Goal: Task Accomplishment & Management: Complete application form

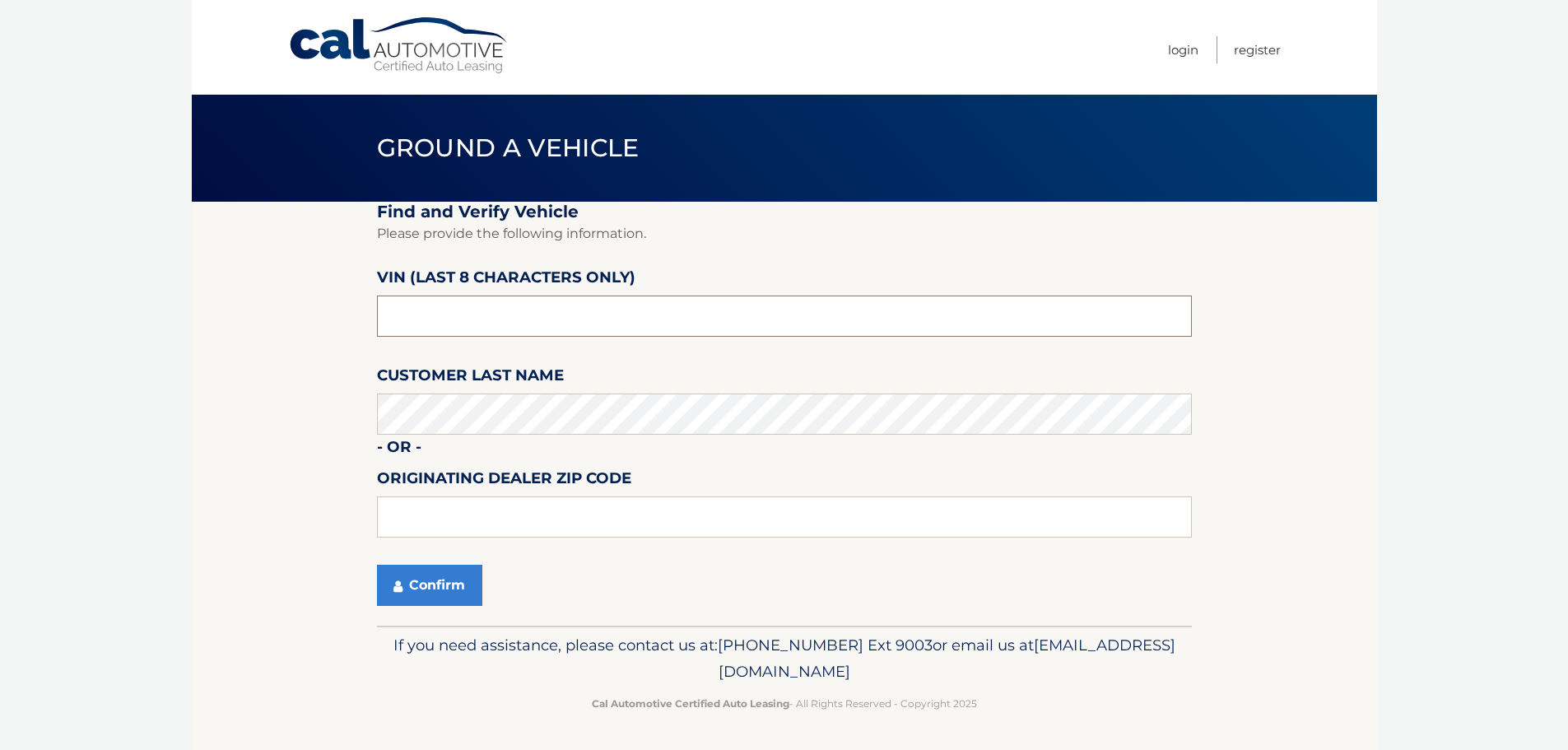
click at [516, 308] on input "text" at bounding box center [784, 315] width 815 height 41
type input "8*******"
click at [462, 337] on input "N853****" at bounding box center [784, 315] width 815 height 41
type input "N*******"
click at [481, 299] on input "text" at bounding box center [784, 315] width 815 height 41
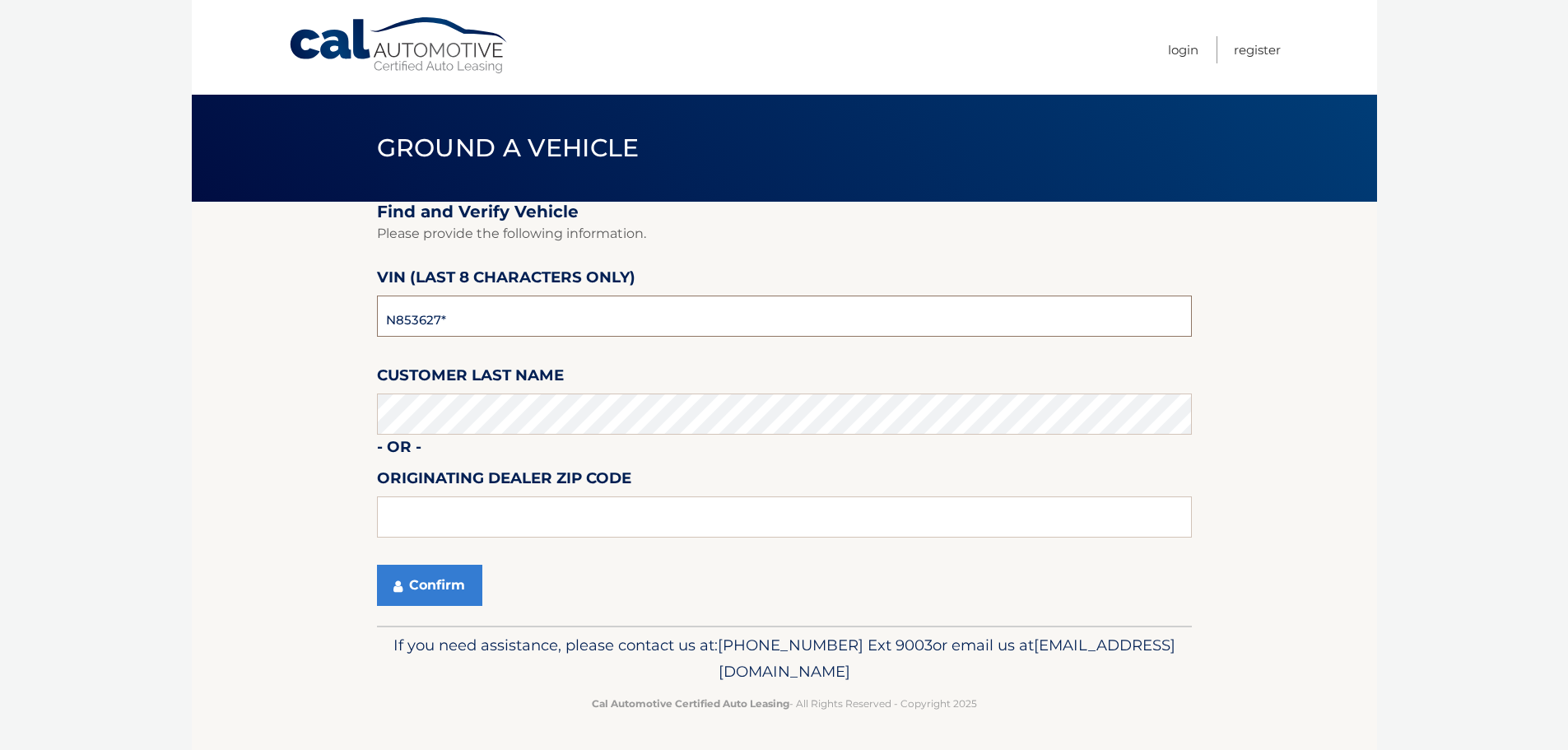
type input "N8536276"
click at [428, 591] on button "Confirm" at bounding box center [430, 584] width 105 height 41
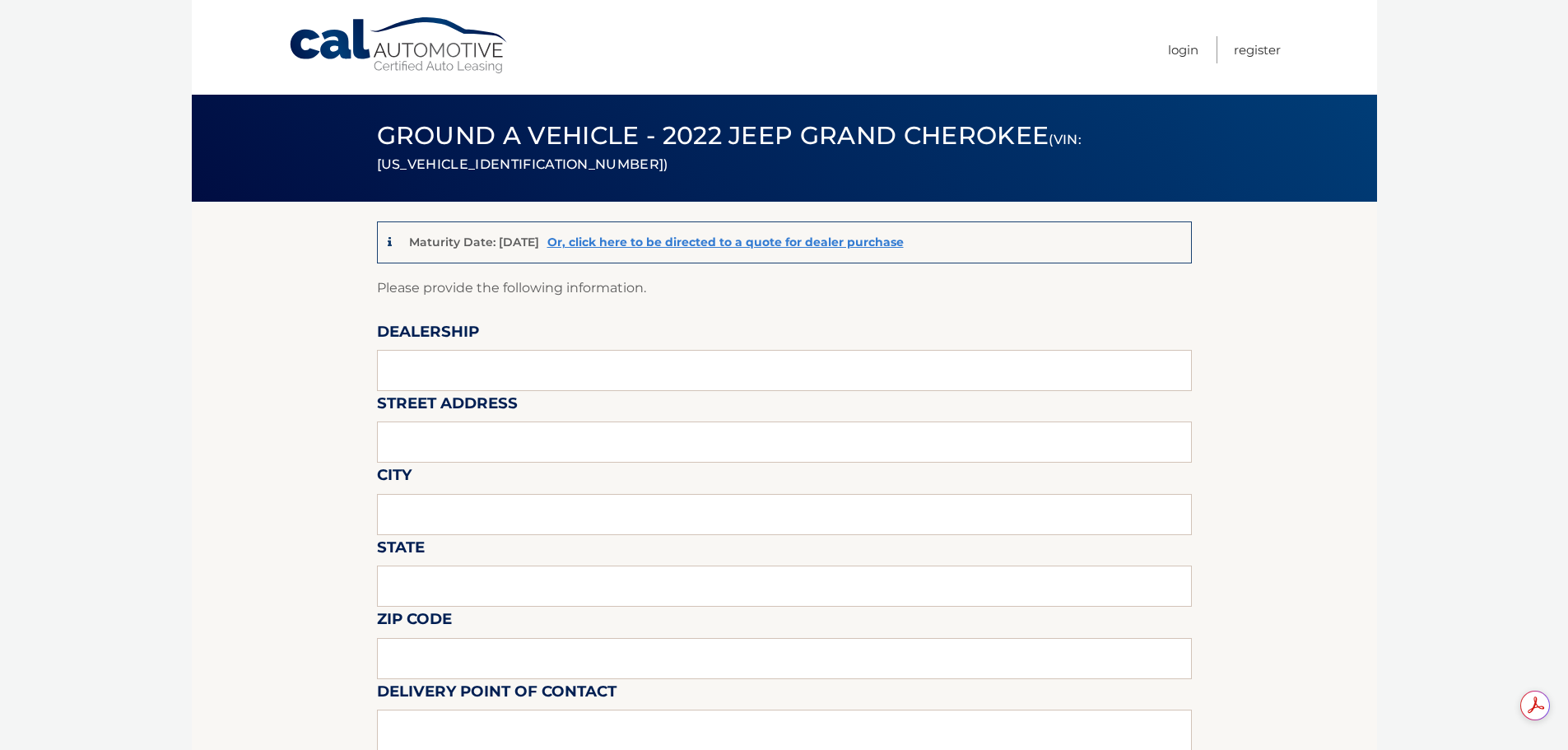
click at [441, 397] on label "Street Address" at bounding box center [447, 406] width 140 height 31
click at [467, 372] on input "text" at bounding box center [784, 370] width 815 height 41
type input "Town & Country Jeep"
type input "[STREET_ADDRESS]"
type input "LEVITTOWN"
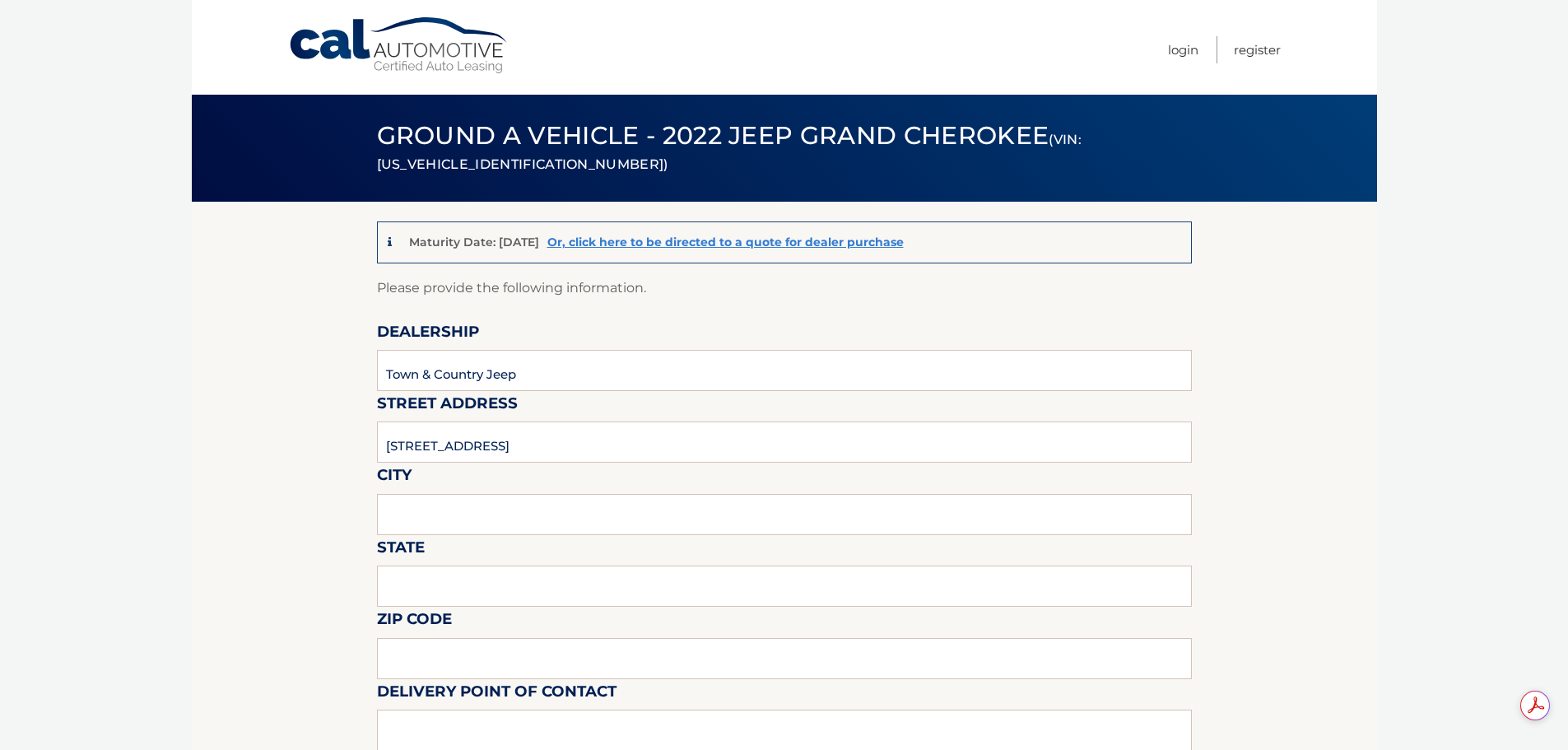
type input "NY"
type input "11363"
type input "Roy Bachenheimer"
type input "5167965500"
type input "sales@tcjeep.com"
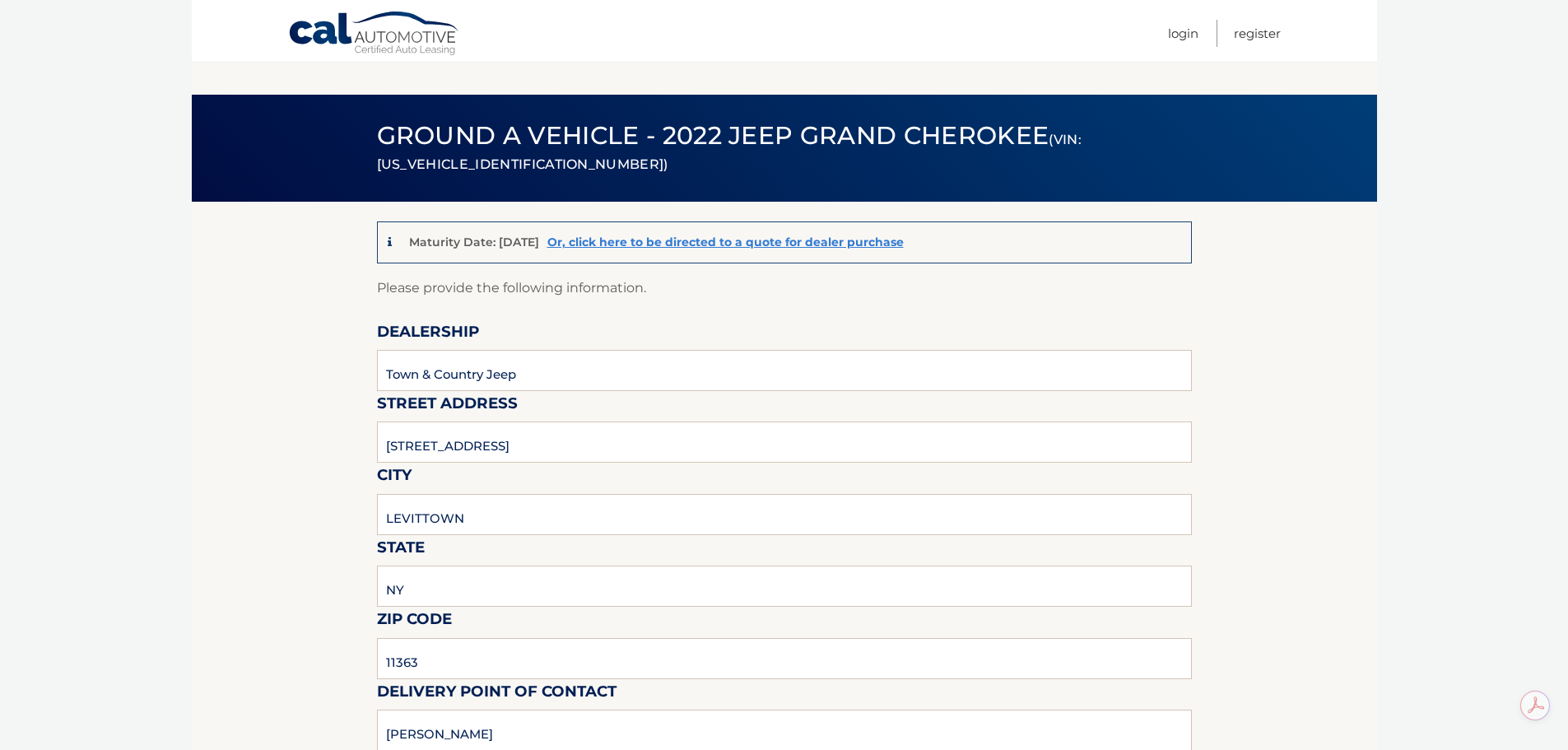
scroll to position [165, 0]
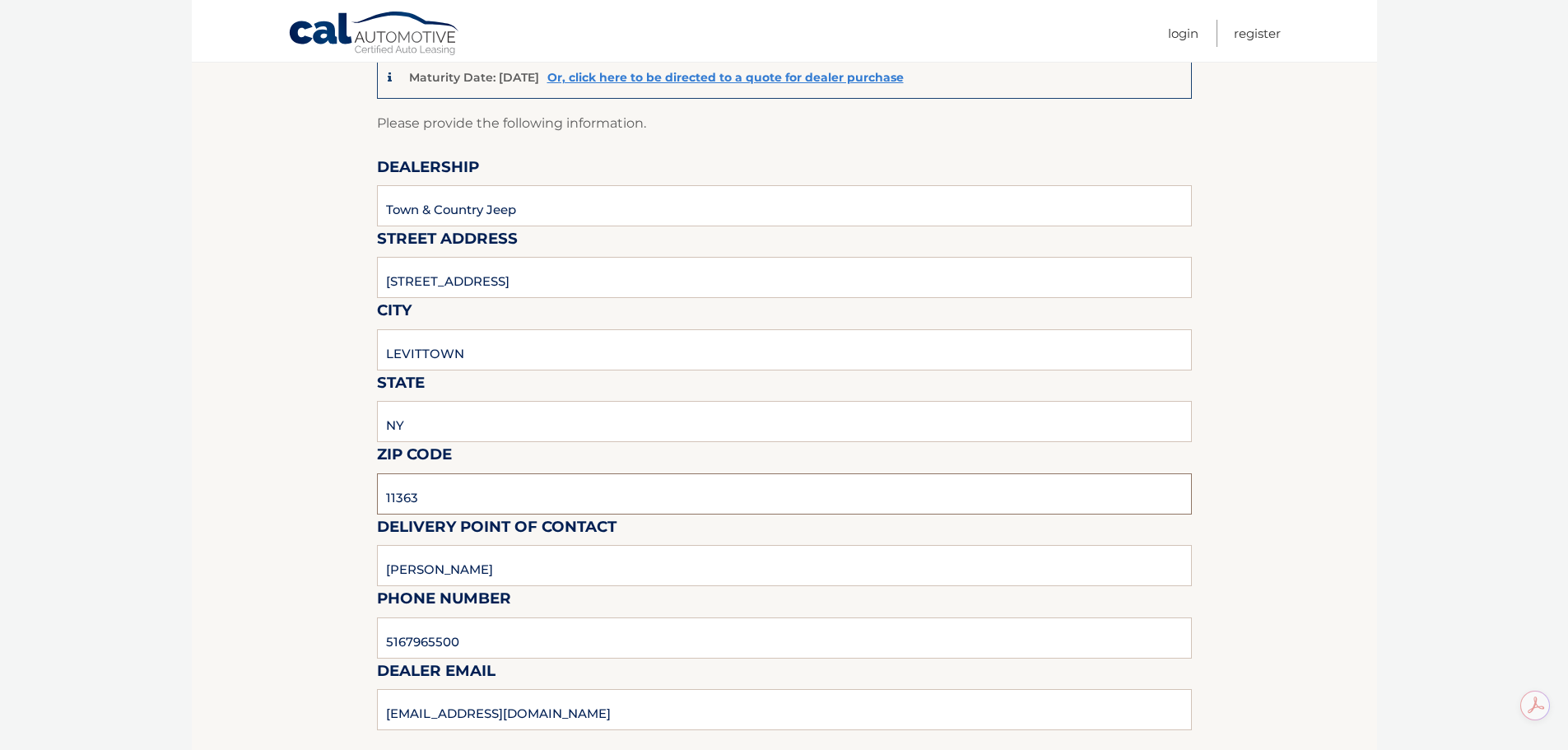
drag, startPoint x: 445, startPoint y: 491, endPoint x: 247, endPoint y: 494, distance: 198.0
click at [702, 495] on input "11756" at bounding box center [784, 493] width 815 height 41
type input "11756"
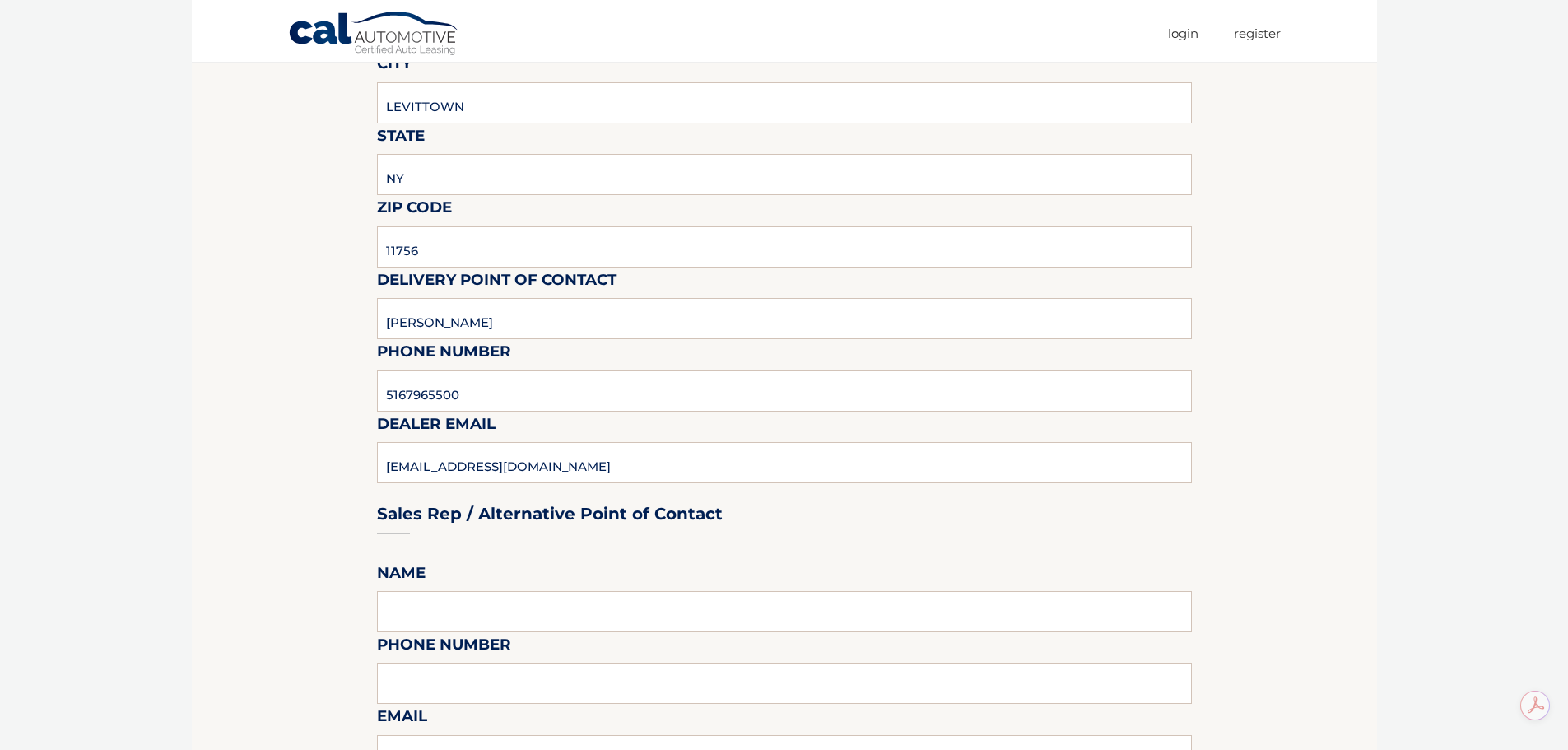
scroll to position [494, 0]
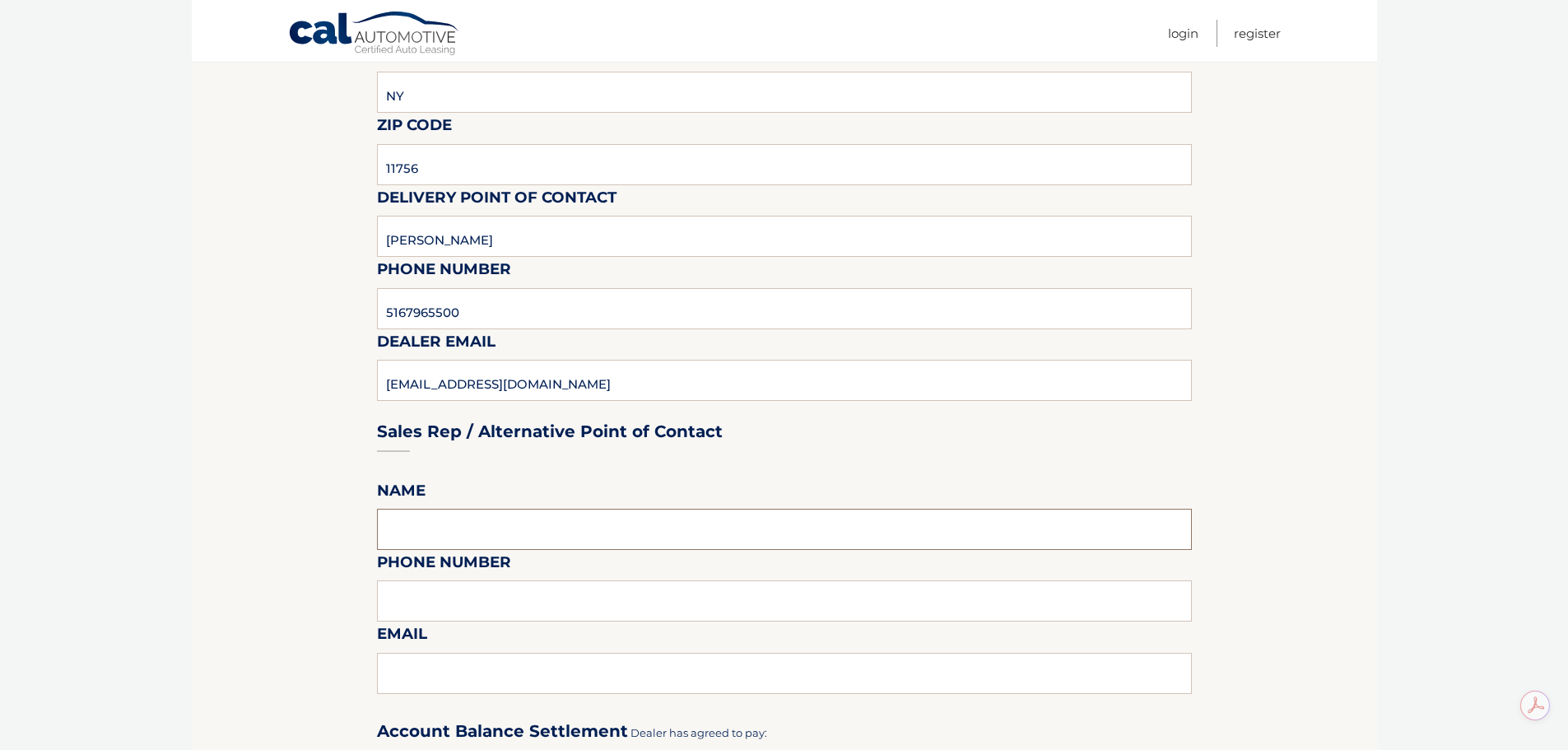
click at [421, 535] on input "text" at bounding box center [784, 528] width 815 height 41
type input "Roy Bachenheimer"
type input "5167965500"
type input "sales@tcjeep.com"
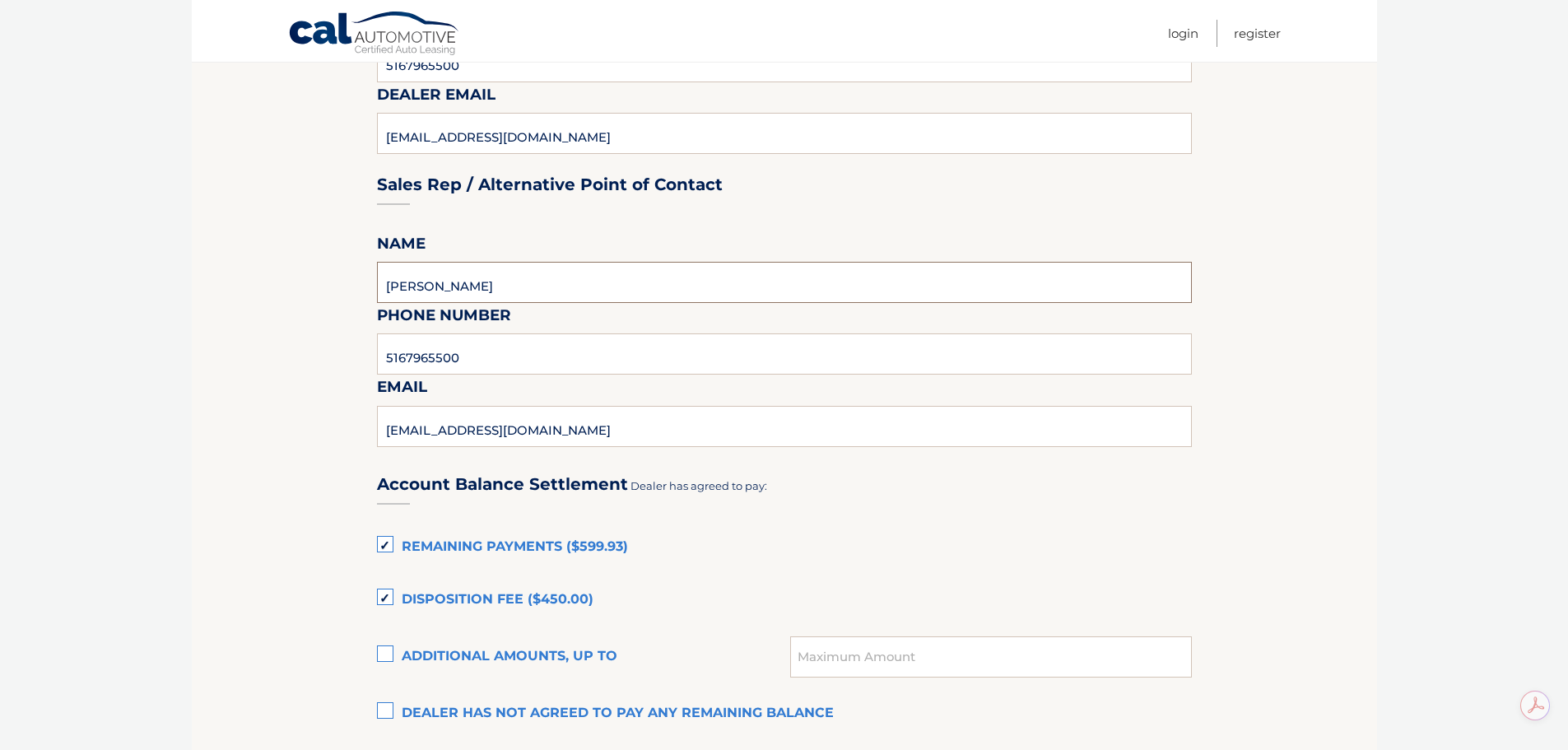
scroll to position [822, 0]
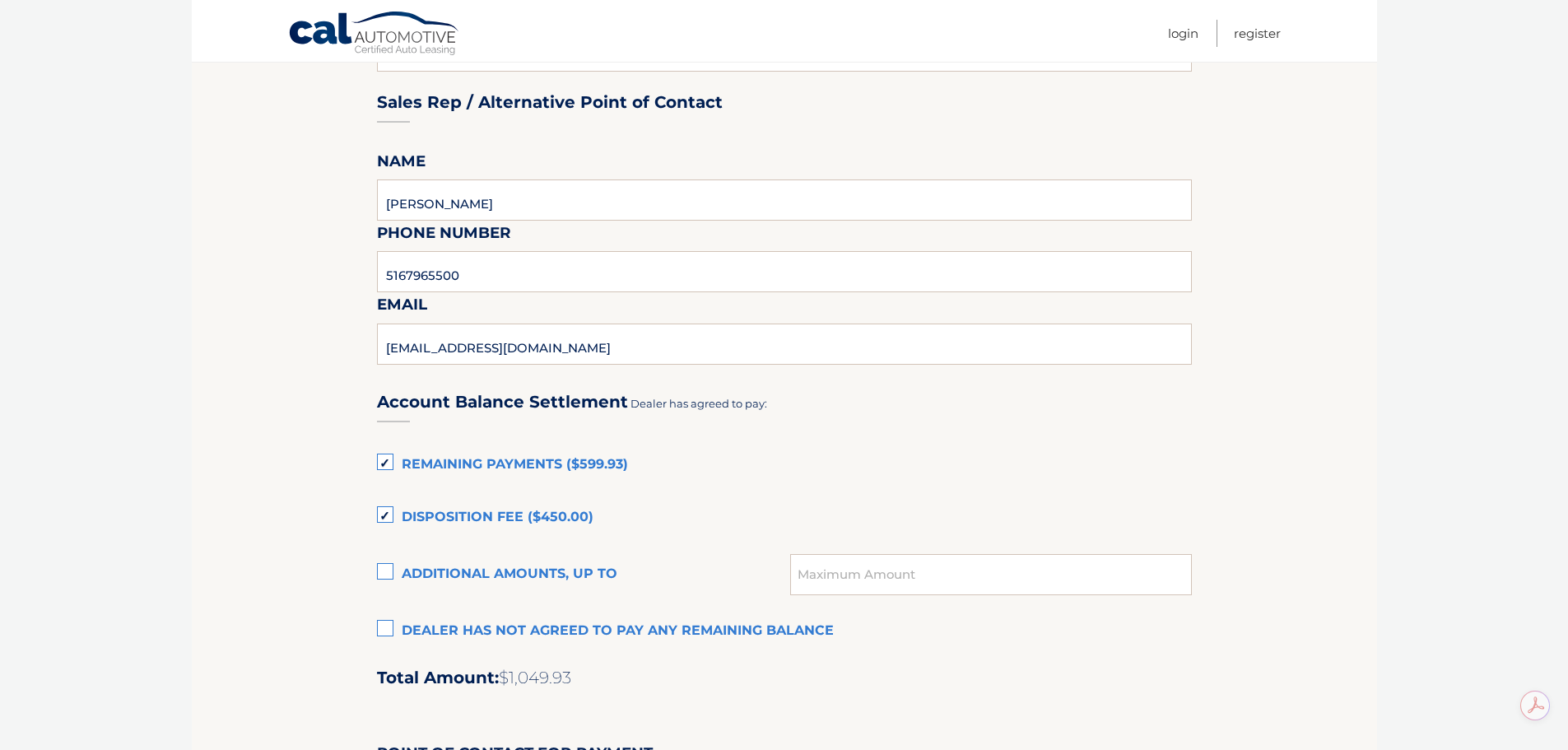
click at [375, 629] on section "Maturity Date: 11/30/2025 Or, click here to be directed to a quote for dealer p…" at bounding box center [785, 280] width 1186 height 1803
click at [379, 633] on label "Dealer has not agreed to pay any remaining balance" at bounding box center [784, 631] width 815 height 33
click at [0, 0] on input "Dealer has not agreed to pay any remaining balance" at bounding box center [0, 0] width 0 height 0
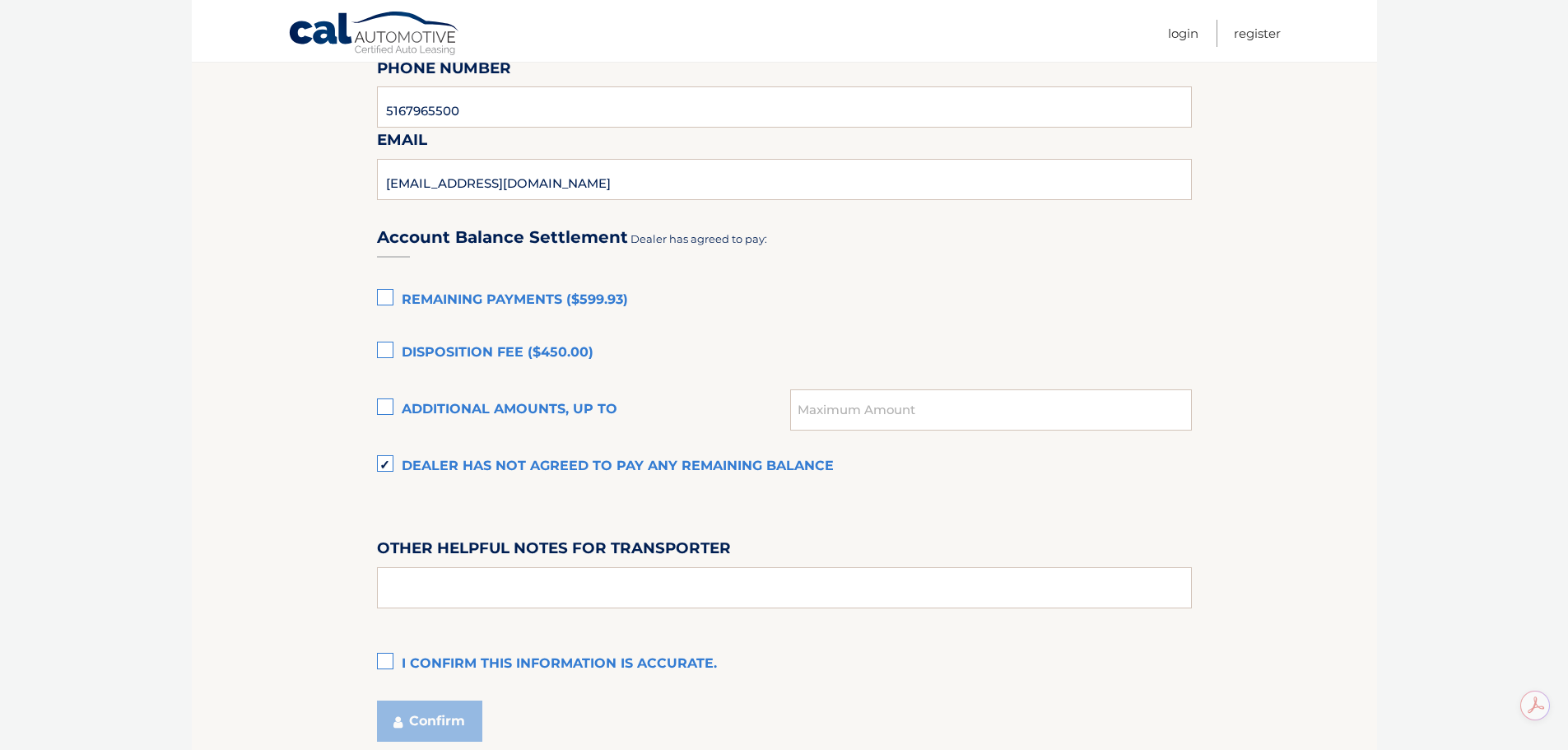
scroll to position [1124, 0]
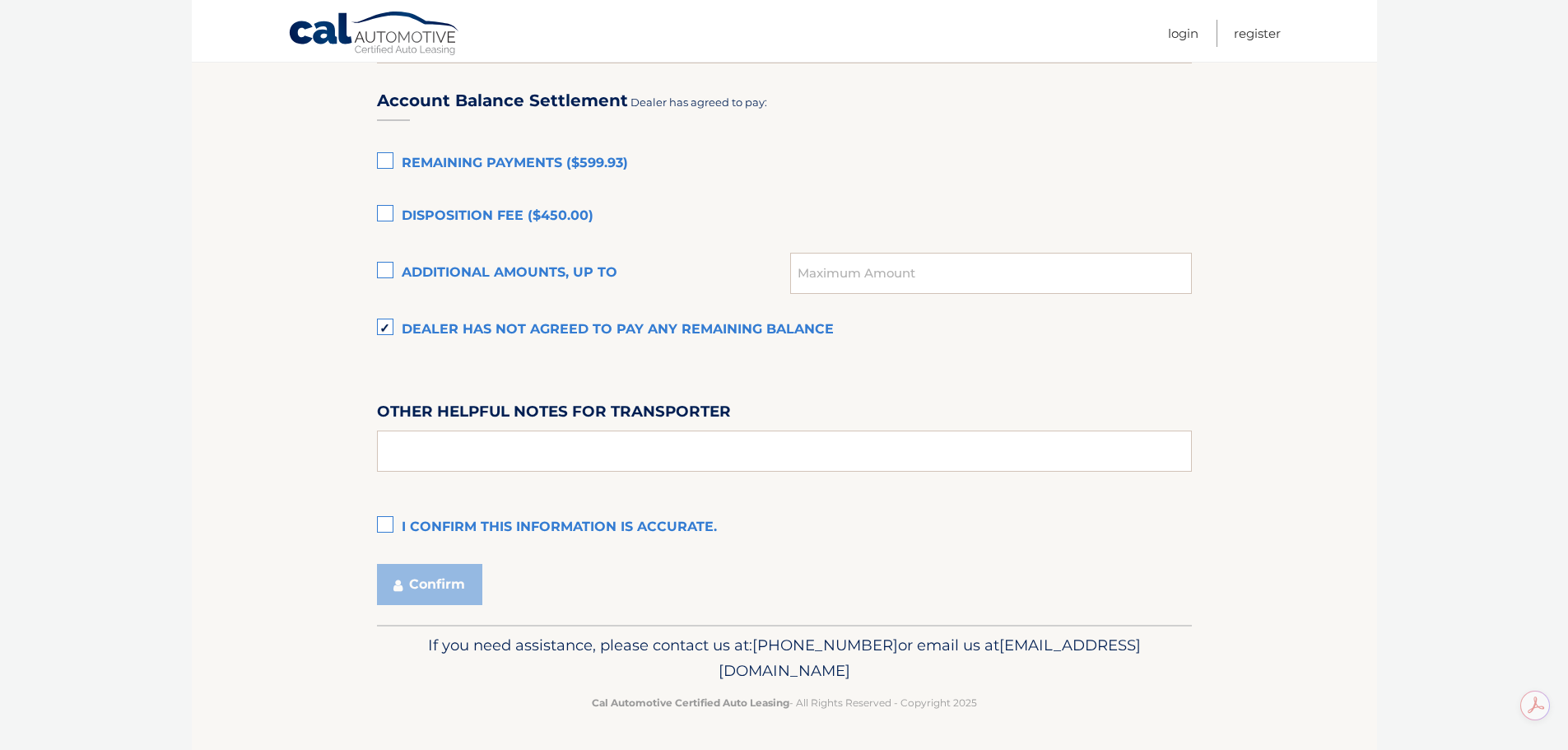
click at [378, 529] on label "I confirm this information is accurate." at bounding box center [784, 527] width 815 height 33
click at [0, 0] on input "I confirm this information is accurate." at bounding box center [0, 0] width 0 height 0
click at [446, 436] on input "text" at bounding box center [784, 450] width 815 height 41
type input "PICK UP IN SHOWROOM"
click at [419, 580] on button "Confirm" at bounding box center [430, 583] width 105 height 41
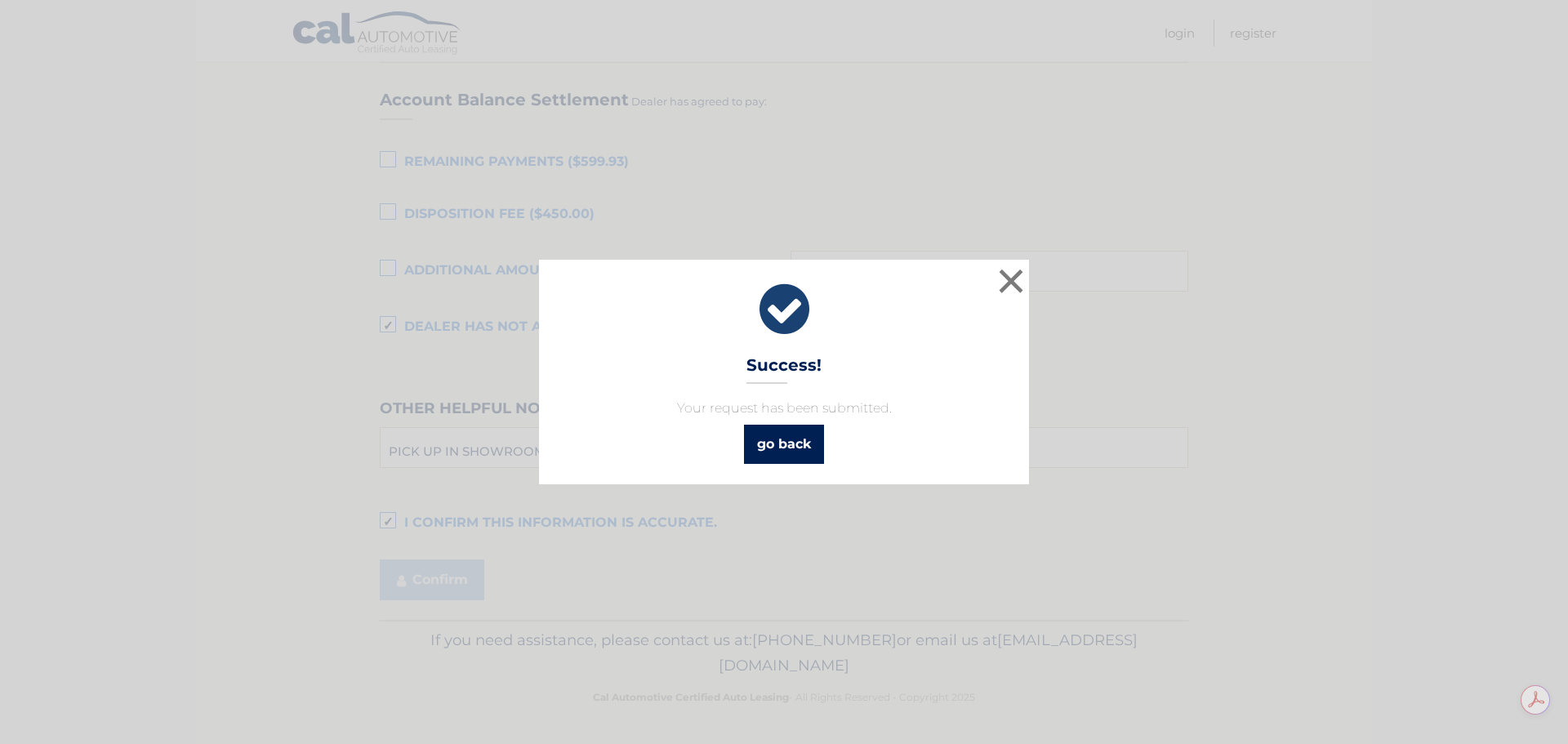
click at [744, 447] on link "go back" at bounding box center [784, 444] width 80 height 40
